Goal: Navigation & Orientation: Go to known website

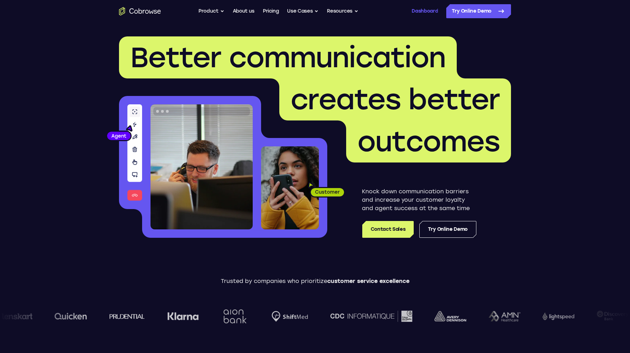
click at [421, 10] on link "Dashboard" at bounding box center [425, 11] width 26 height 14
drag, startPoint x: 412, startPoint y: 11, endPoint x: 402, endPoint y: 11, distance: 9.8
click at [410, 11] on div "Log In / Register" at bounding box center [417, 11] width 42 height 14
click at [402, 11] on link "Log In" at bounding box center [403, 11] width 14 height 14
